Goal: Navigation & Orientation: Understand site structure

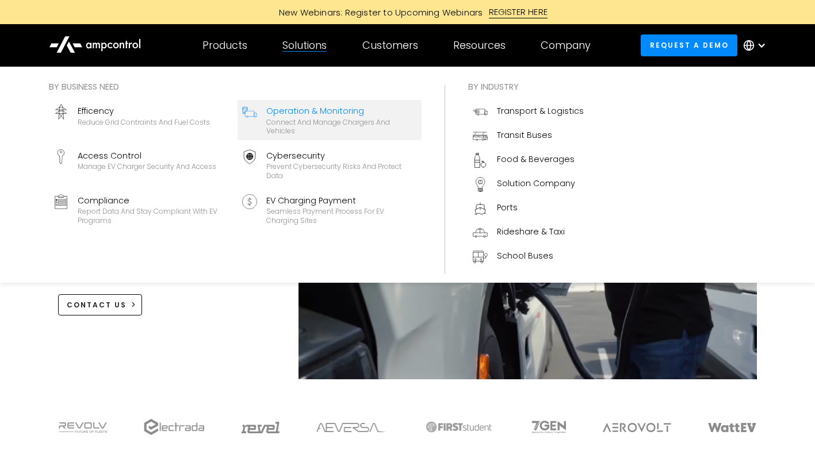
click at [303, 110] on div "Operation & Monitoring" at bounding box center [341, 111] width 151 height 13
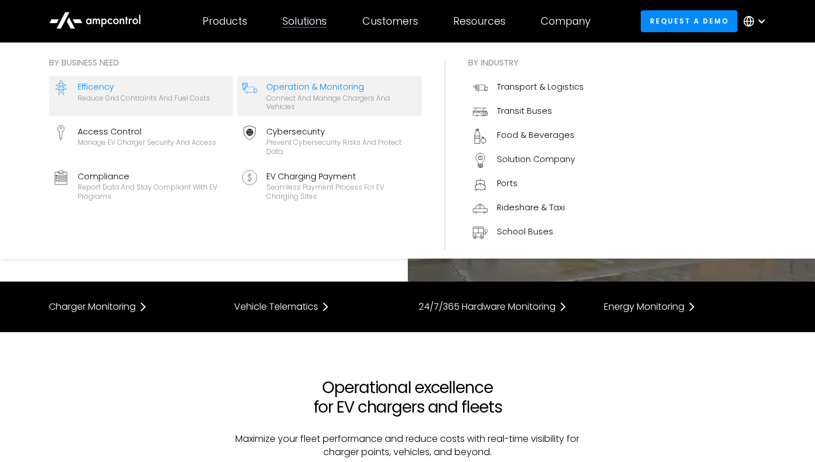
click at [116, 86] on div "Efficency" at bounding box center [144, 87] width 132 height 13
